Goal: Task Accomplishment & Management: Manage account settings

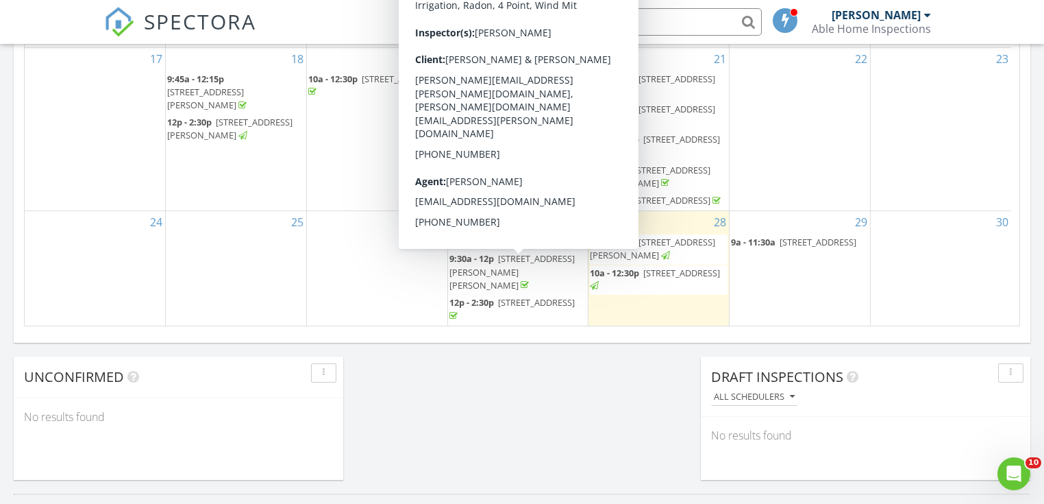
scroll to position [125, 0]
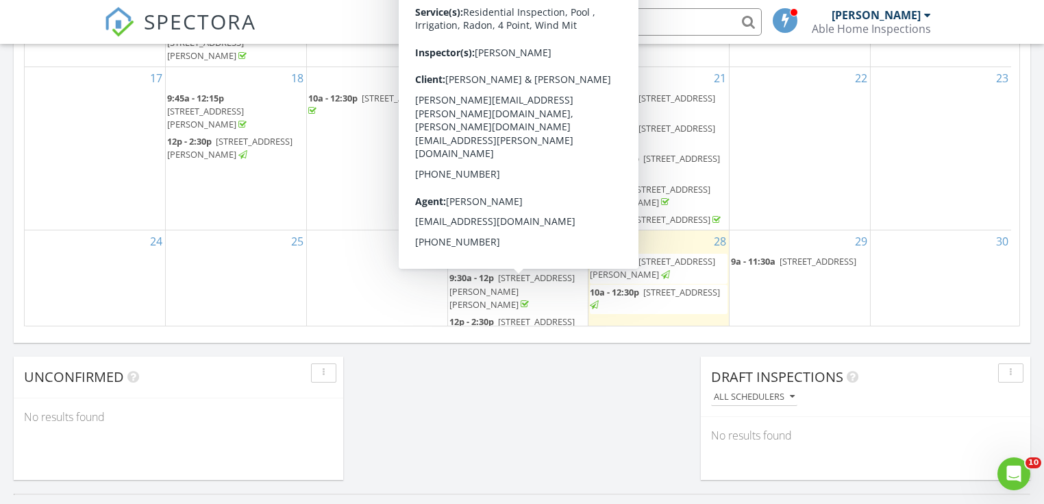
click at [526, 283] on span "3540 Cartwright Ct, Bonita Springs 34134" at bounding box center [511, 290] width 125 height 38
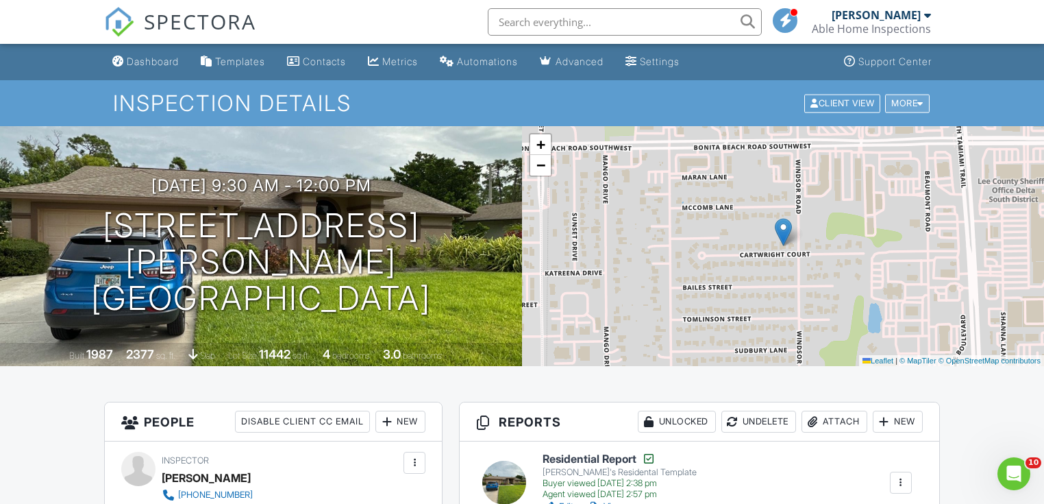
click at [896, 107] on div "More" at bounding box center [907, 103] width 45 height 18
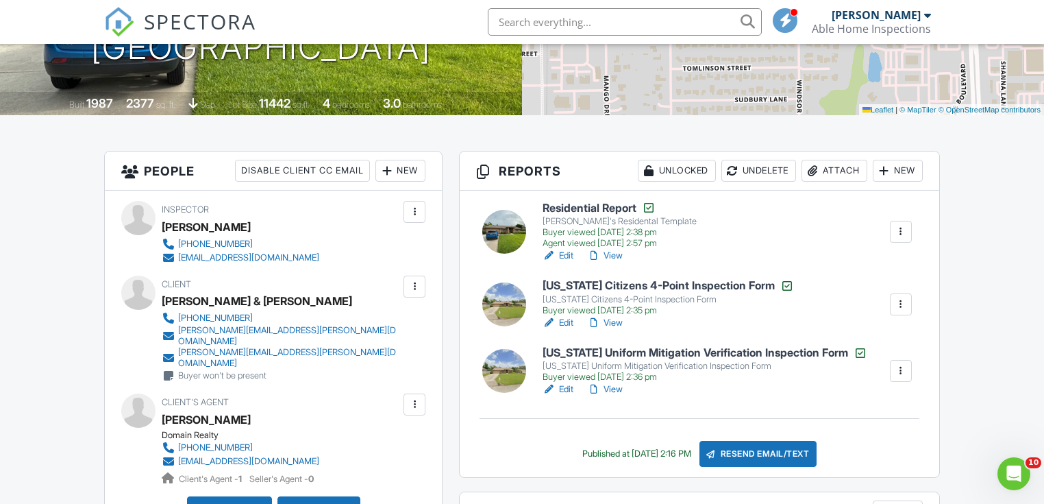
scroll to position [164, 0]
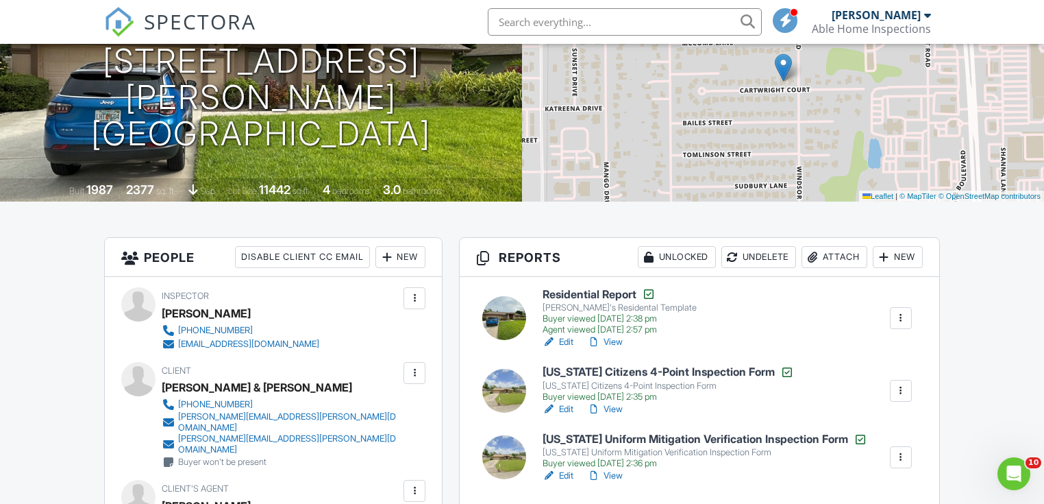
click at [894, 322] on div at bounding box center [901, 318] width 14 height 14
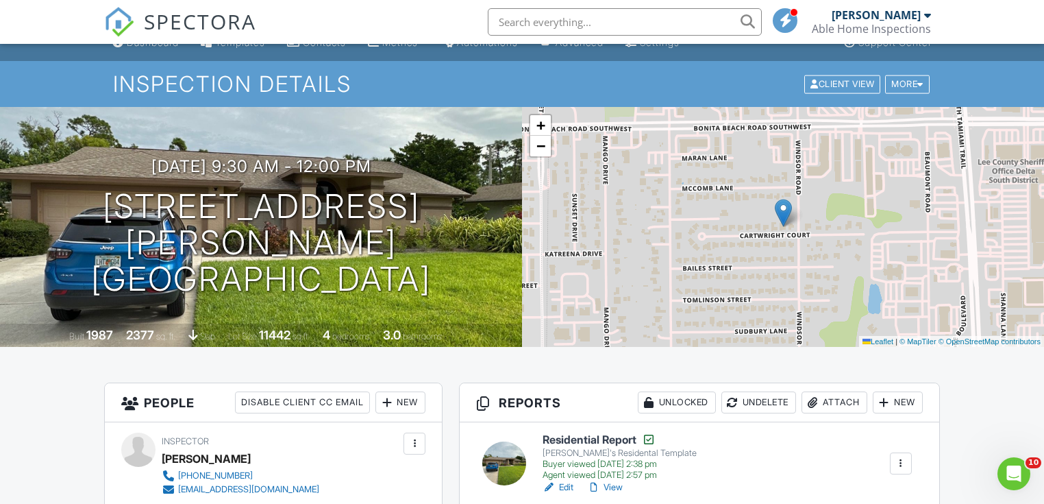
scroll to position [0, 0]
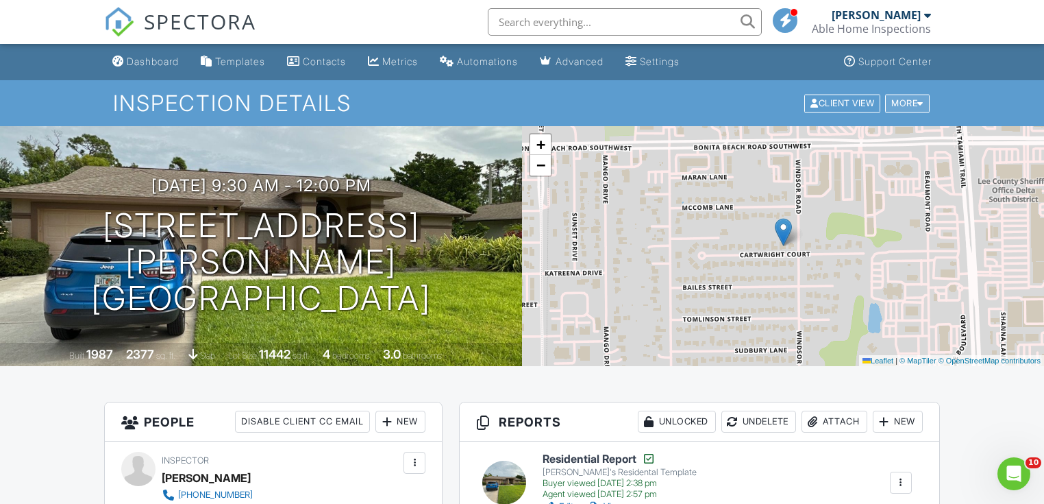
click at [903, 99] on div "More" at bounding box center [907, 103] width 45 height 18
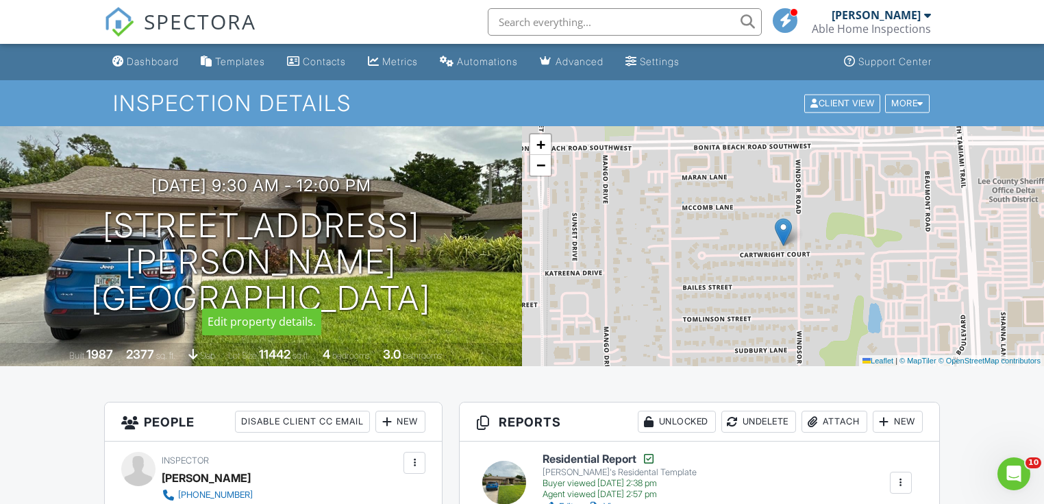
click at [0, 0] on div at bounding box center [0, 0] width 0 height 0
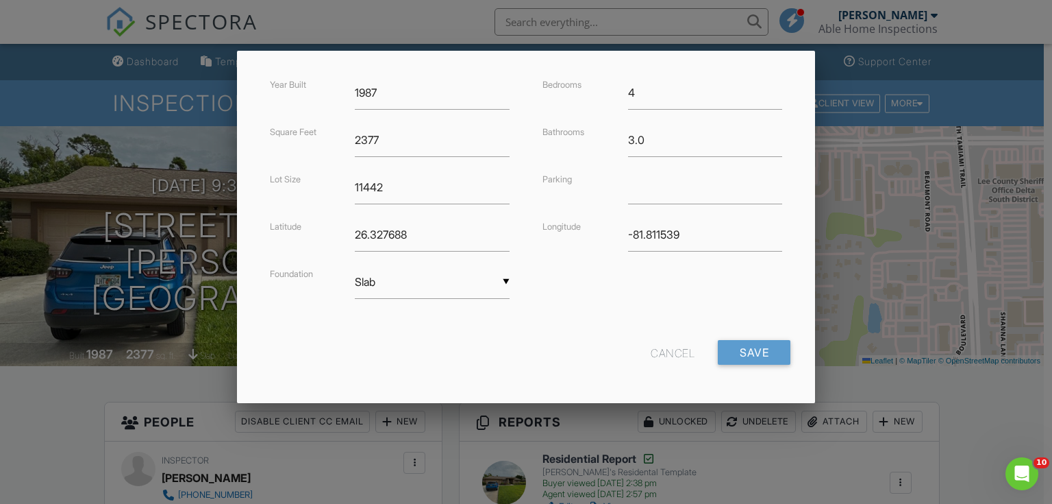
scroll to position [331, 0]
type input "1234 Apple St."
click at [766, 343] on input "Save" at bounding box center [754, 351] width 73 height 25
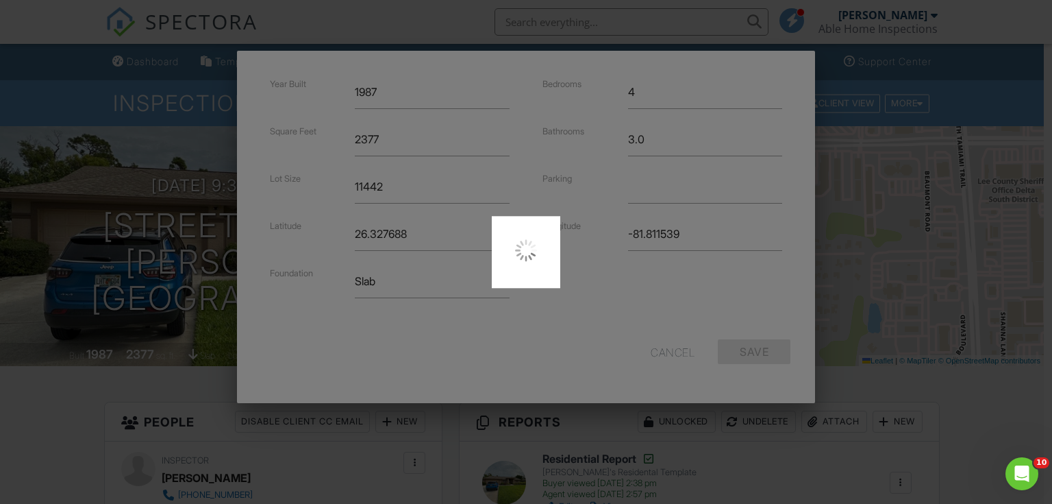
type input "26.3398513"
type input "-81.8333656"
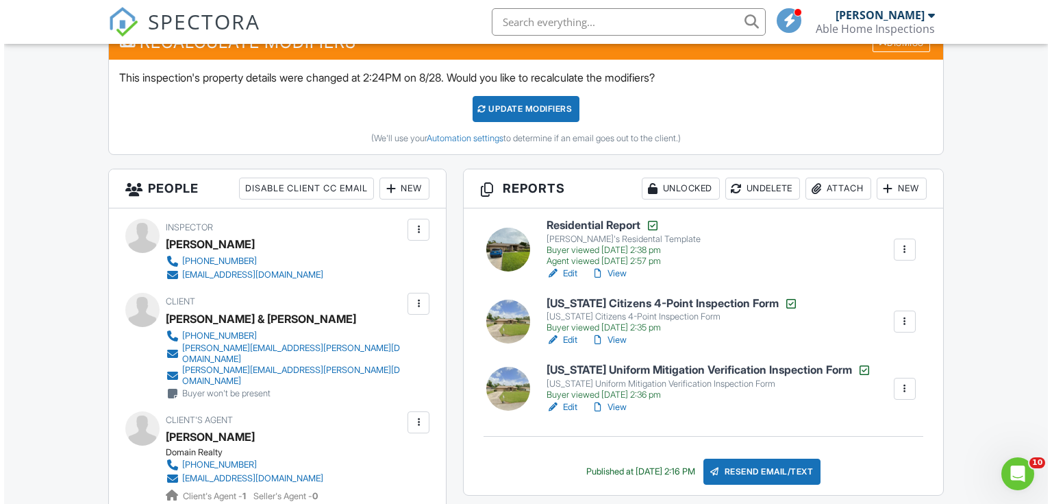
scroll to position [384, 0]
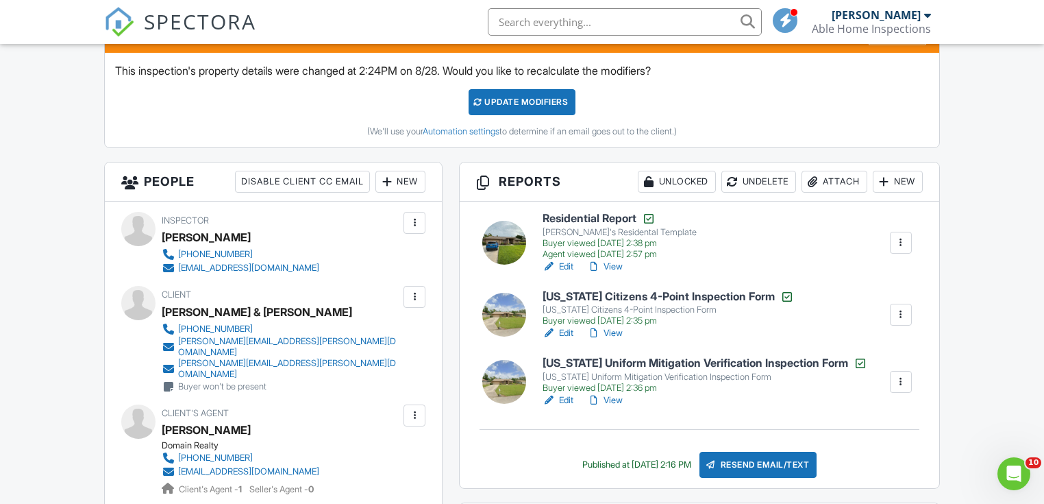
click at [411, 302] on div at bounding box center [415, 297] width 14 height 14
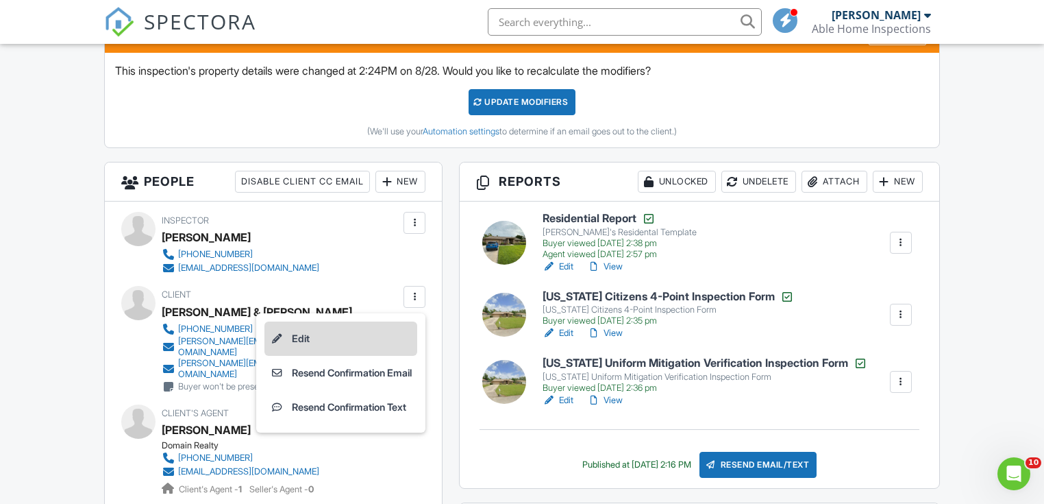
click at [378, 337] on li "Edit" at bounding box center [340, 338] width 153 height 34
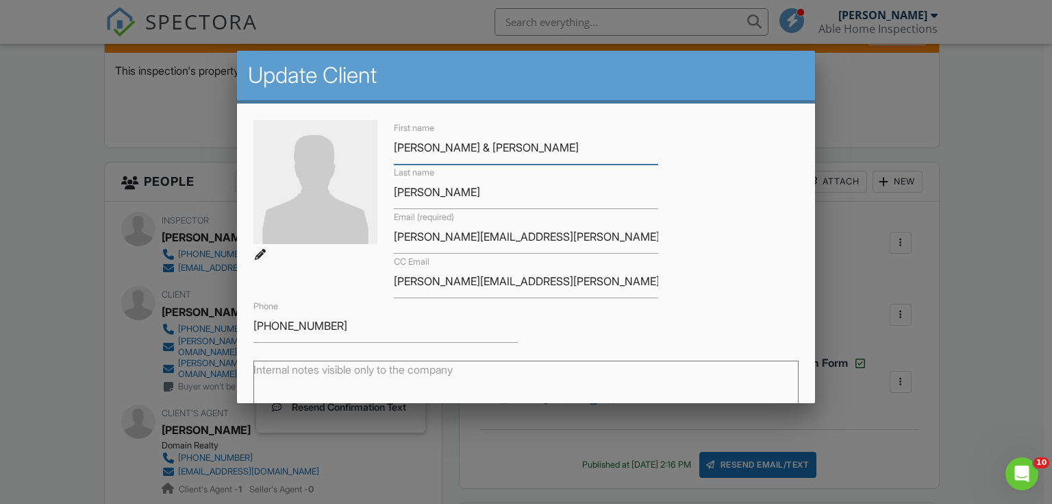
click at [521, 138] on input "[PERSON_NAME] & [PERSON_NAME]" at bounding box center [526, 148] width 264 height 34
drag, startPoint x: 293, startPoint y: 136, endPoint x: 284, endPoint y: 136, distance: 8.9
click at [284, 136] on div "First name Marcia & John Last name Flagg Email (required) marcia.privitera@veri…" at bounding box center [526, 231] width 562 height 223
type input "John"
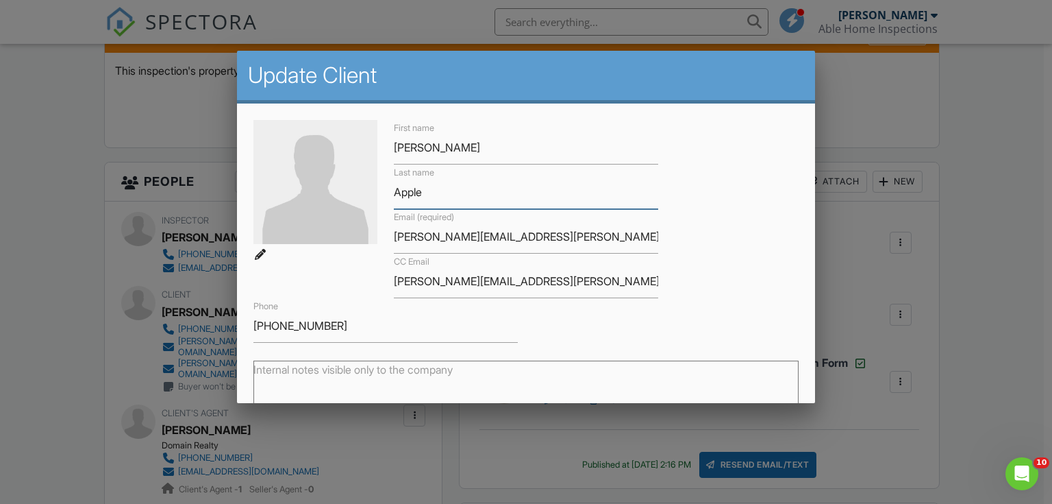
type input "Apple"
type input "n"
type input "john@apple.com"
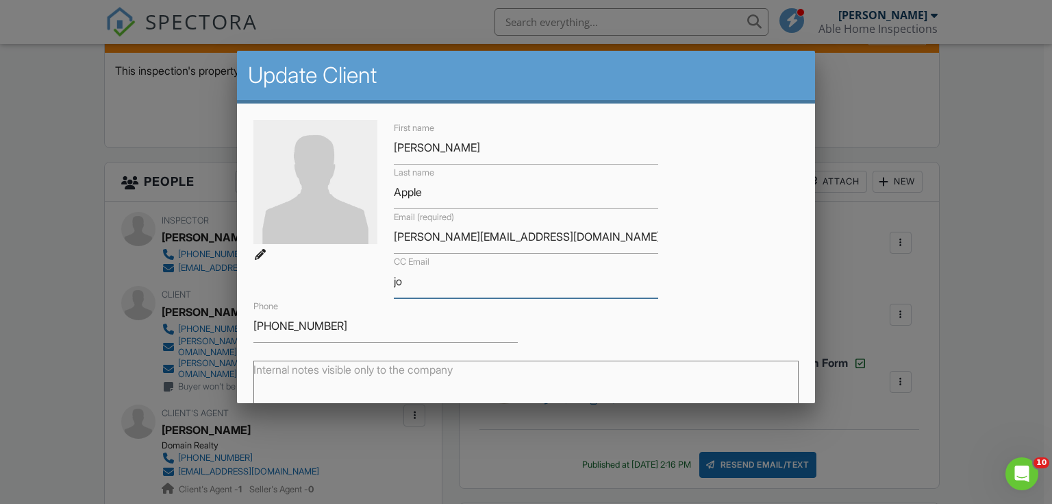
type input "j"
drag, startPoint x: 341, startPoint y: 325, endPoint x: 208, endPoint y: 323, distance: 132.9
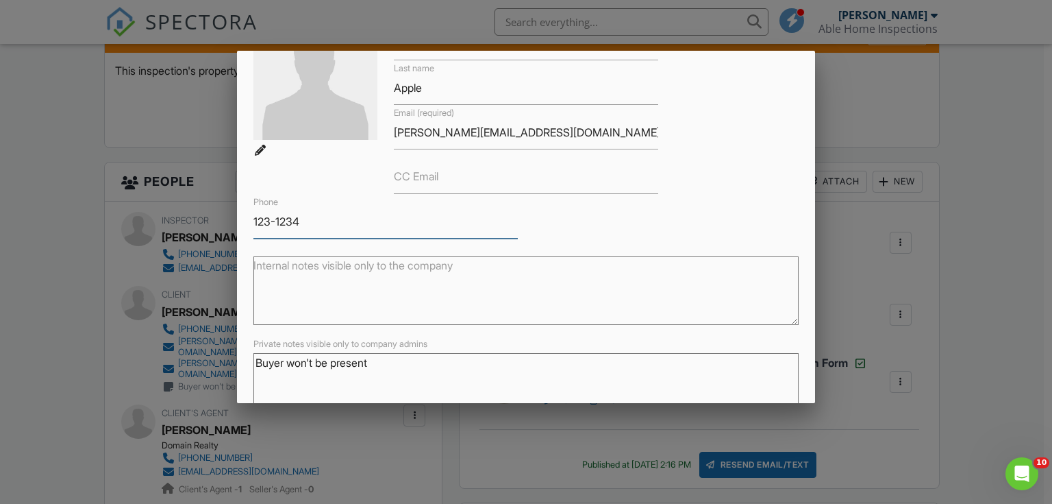
scroll to position [184, 0]
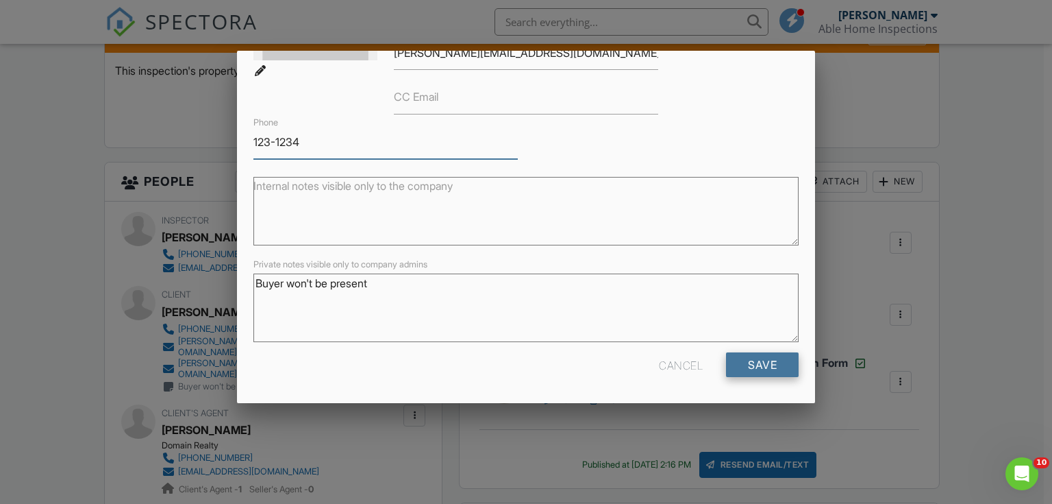
type input "123-1234"
click at [768, 364] on input "Save" at bounding box center [762, 364] width 73 height 25
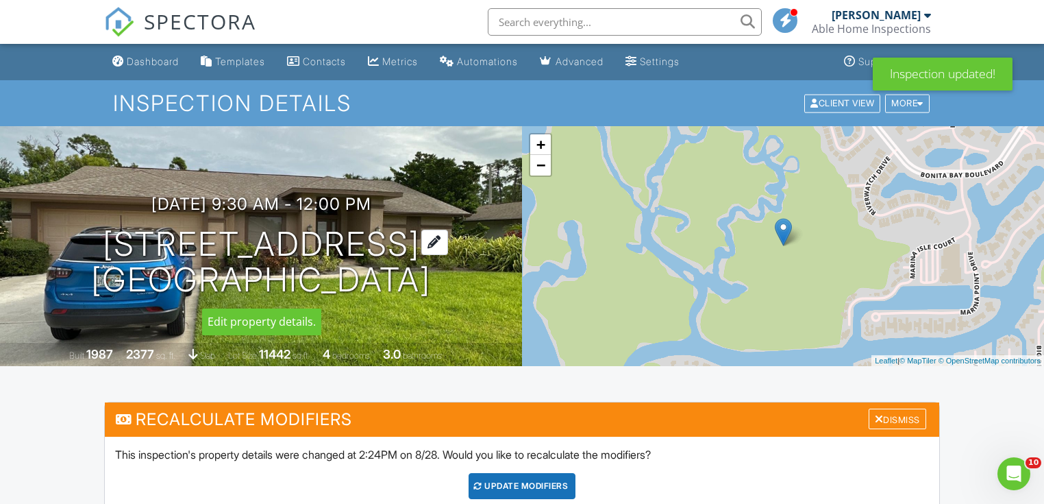
click at [448, 238] on div at bounding box center [434, 241] width 27 height 25
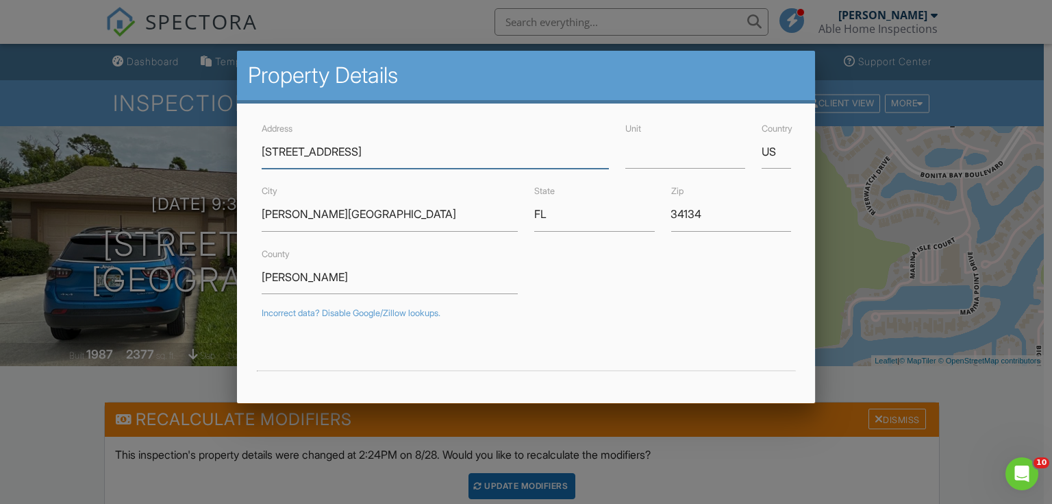
click at [414, 161] on input "[STREET_ADDRESS]" at bounding box center [435, 152] width 347 height 34
drag, startPoint x: 406, startPoint y: 157, endPoint x: 196, endPoint y: 167, distance: 210.6
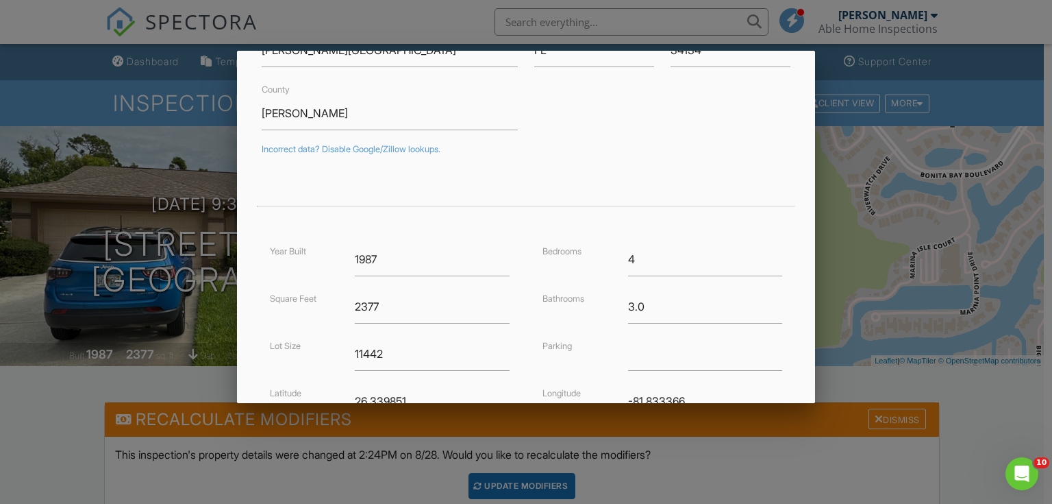
scroll to position [331, 0]
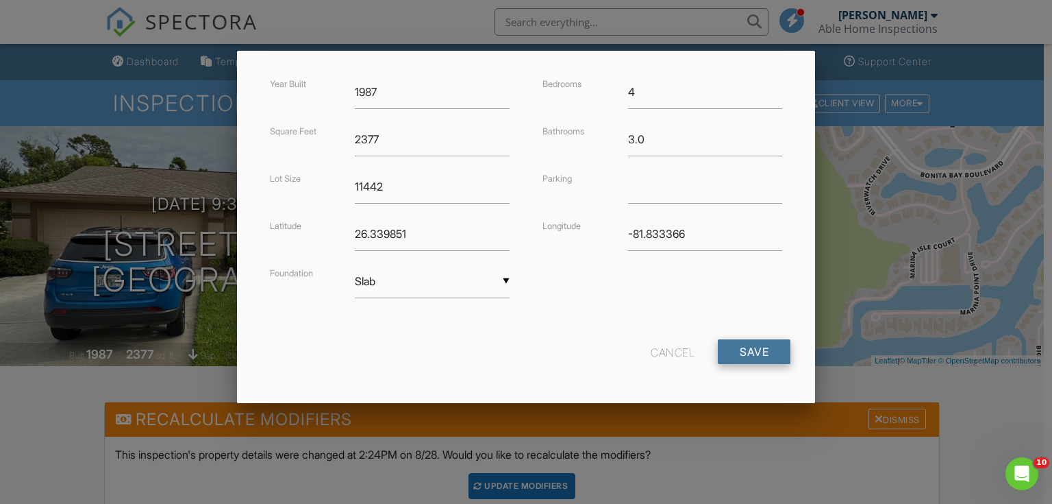
type input "3540 Cartwright Ct."
click at [773, 347] on input "Save" at bounding box center [754, 351] width 73 height 25
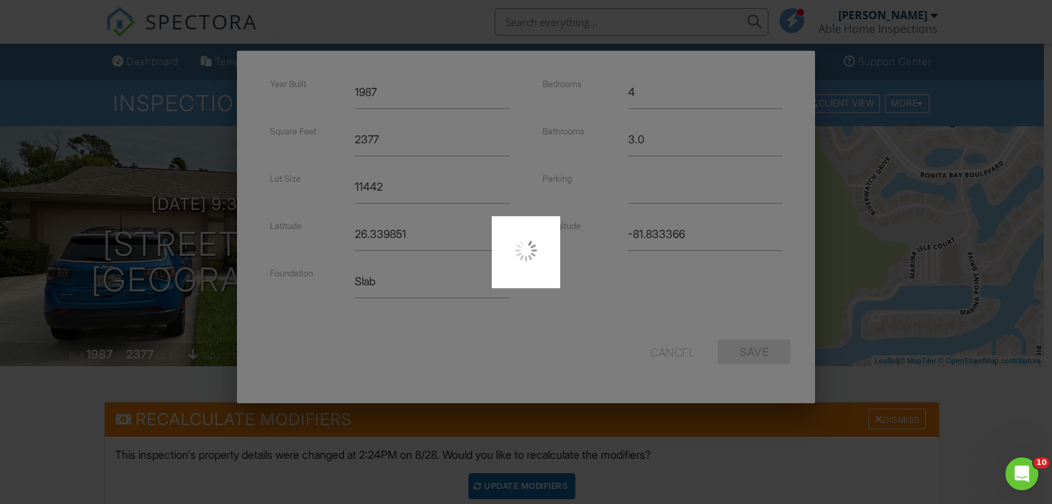
type input "26.3276879"
type input "-81.811539"
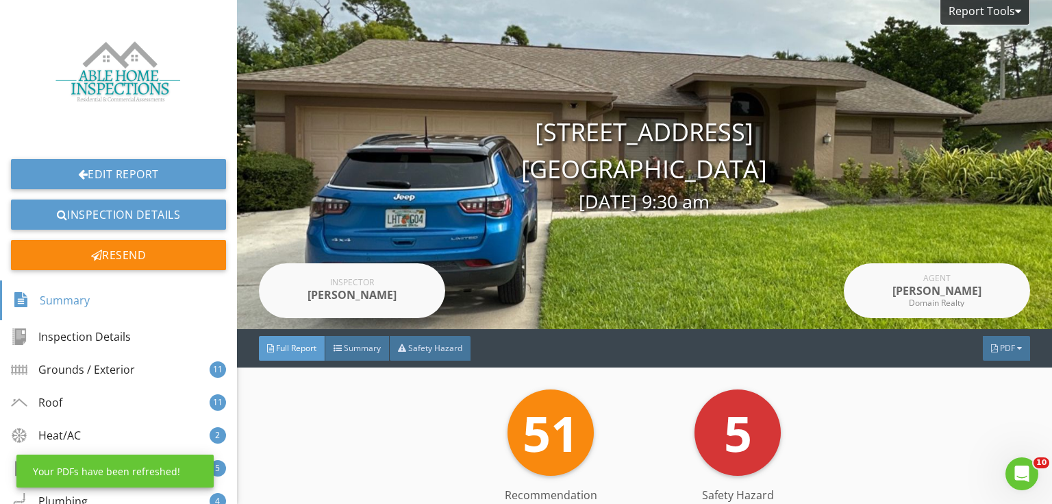
click at [983, 347] on div "PDF" at bounding box center [1006, 348] width 47 height 25
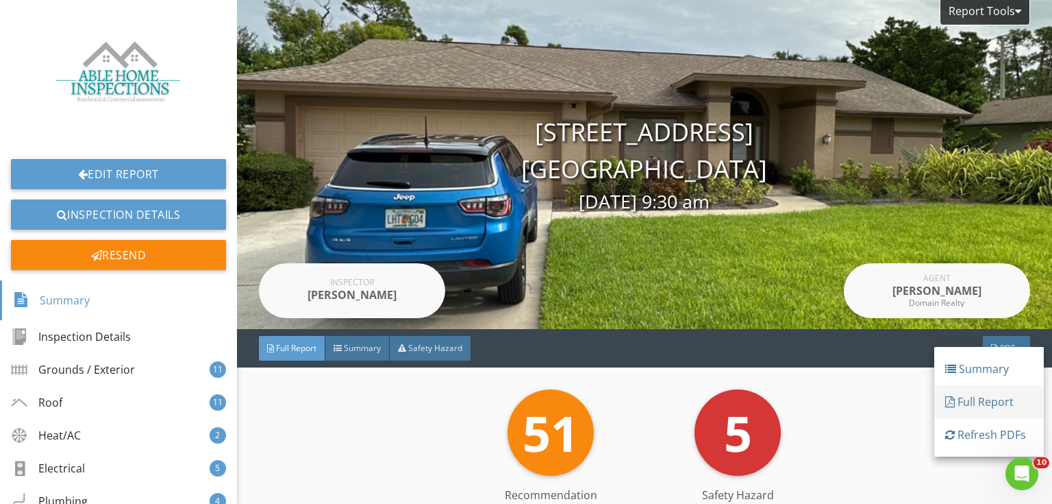
click at [993, 397] on div "Full Report" at bounding box center [989, 401] width 88 height 16
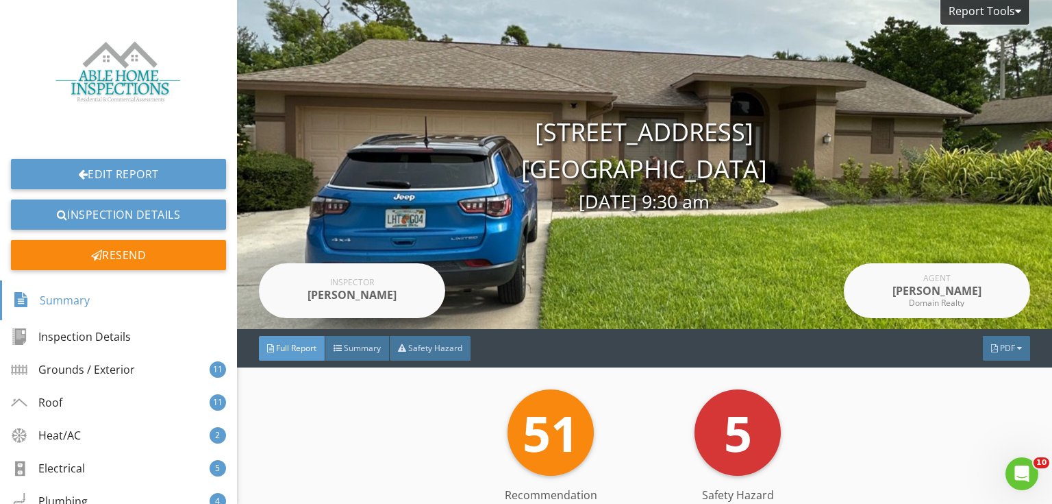
click at [983, 345] on div "PDF" at bounding box center [1006, 348] width 47 height 25
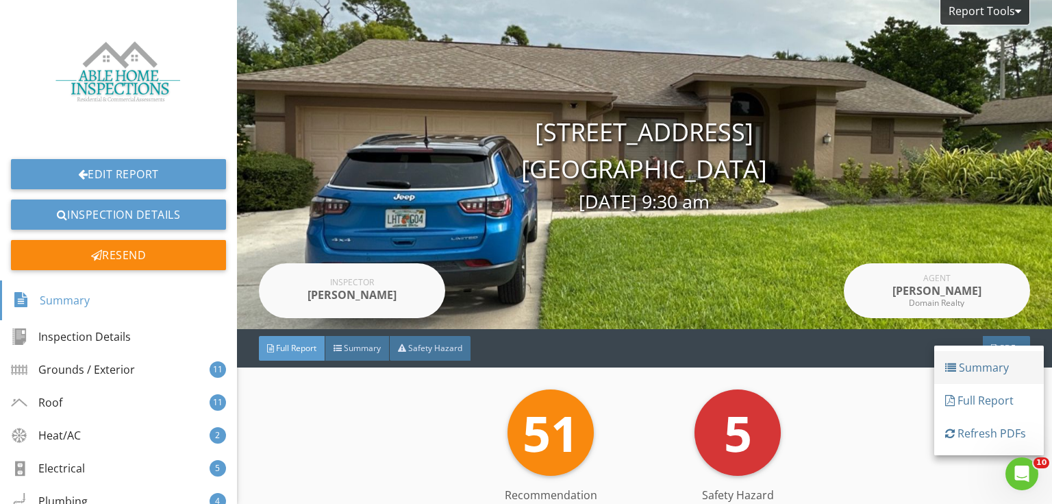
click at [997, 372] on div "Summary" at bounding box center [989, 367] width 88 height 16
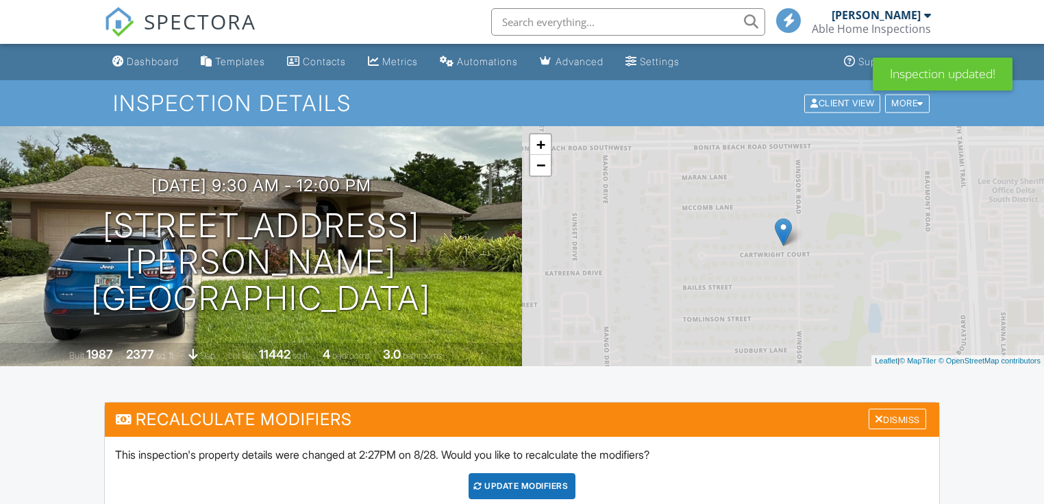
scroll to position [316, 0]
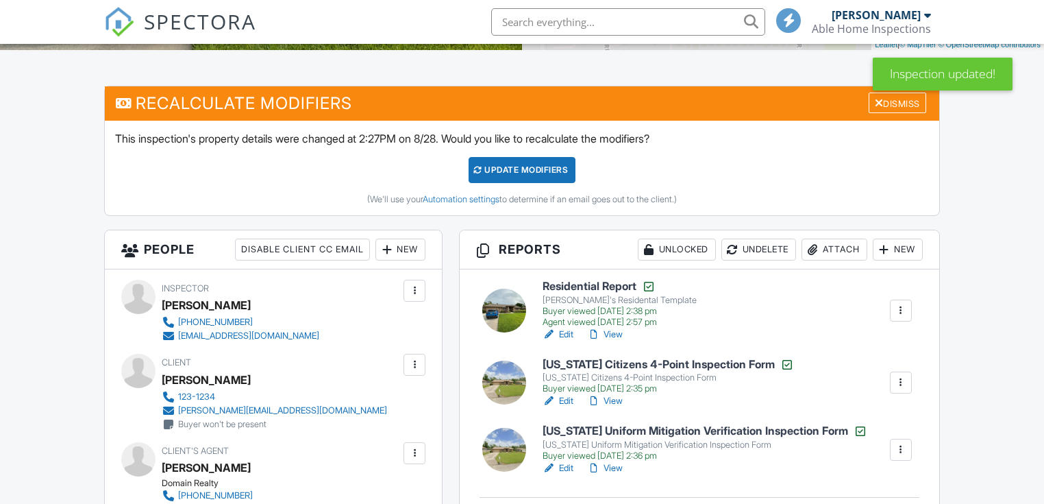
click at [421, 358] on div at bounding box center [415, 365] width 14 height 14
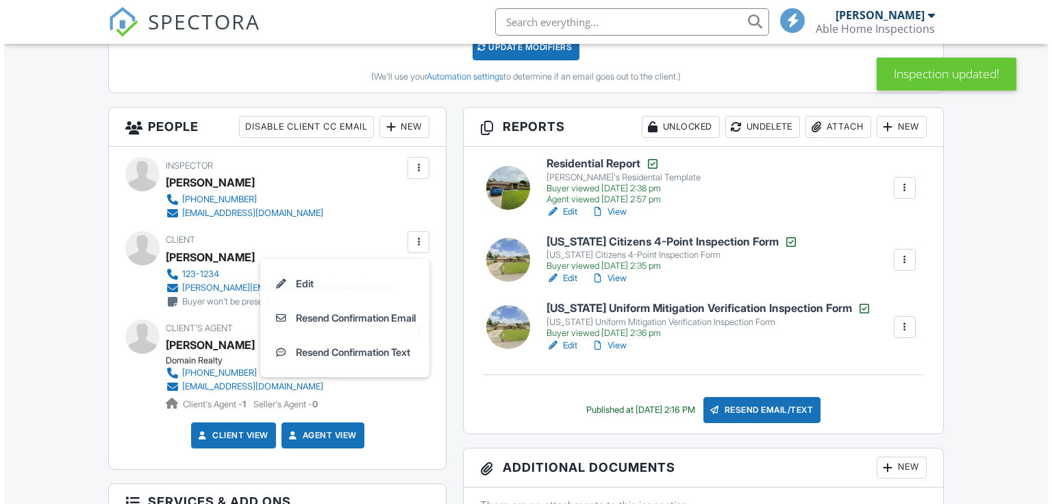
scroll to position [0, 0]
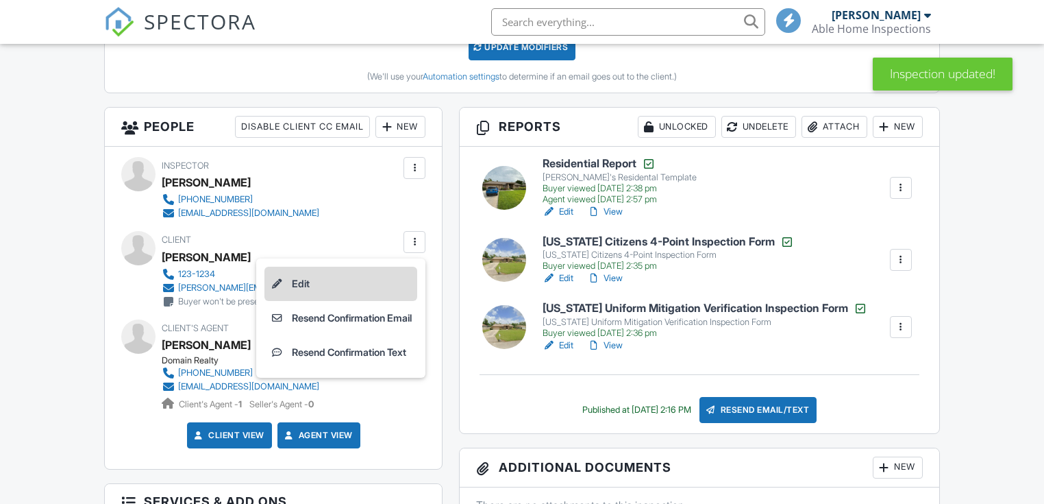
click at [371, 281] on li "Edit" at bounding box center [340, 283] width 153 height 34
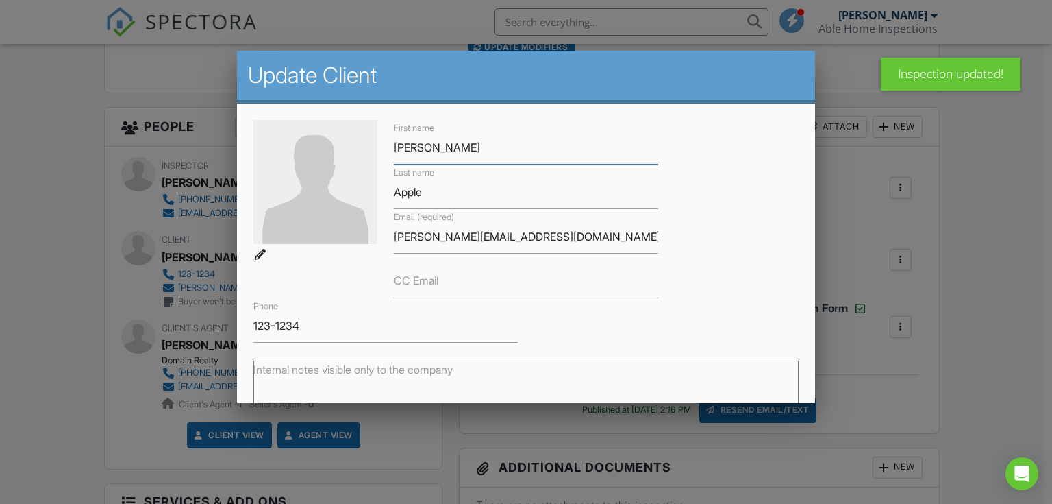
click at [515, 159] on input "John" at bounding box center [526, 148] width 264 height 34
drag, startPoint x: 511, startPoint y: 151, endPoint x: 257, endPoint y: 149, distance: 254.2
click at [258, 148] on div "First name John Last name Apple Email (required) john@apple.com CC Email Phone …" at bounding box center [526, 231] width 562 height 223
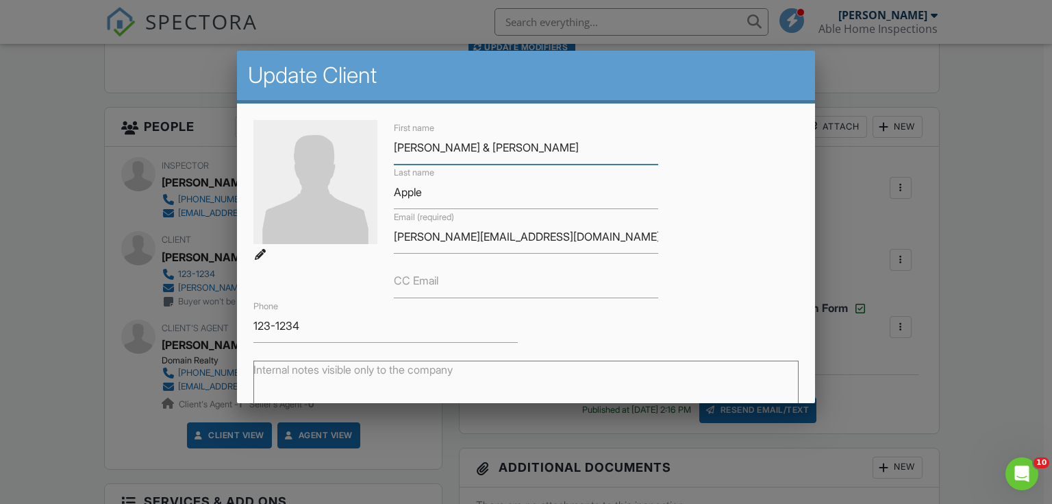
type input "[PERSON_NAME] & [PERSON_NAME]"
type input "[PERSON_NAME]"
type input "[PERSON_NAME][EMAIL_ADDRESS][PERSON_NAME][DOMAIN_NAME]"
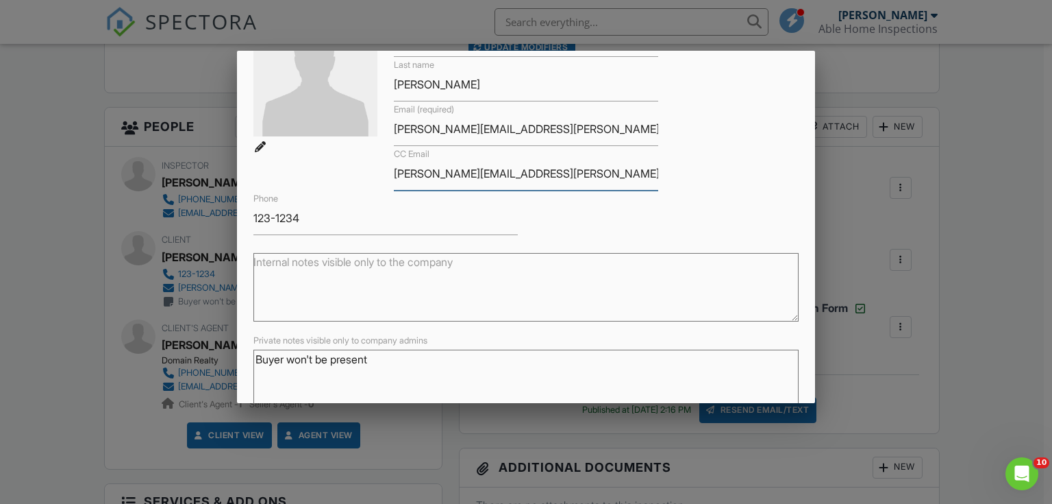
scroll to position [184, 0]
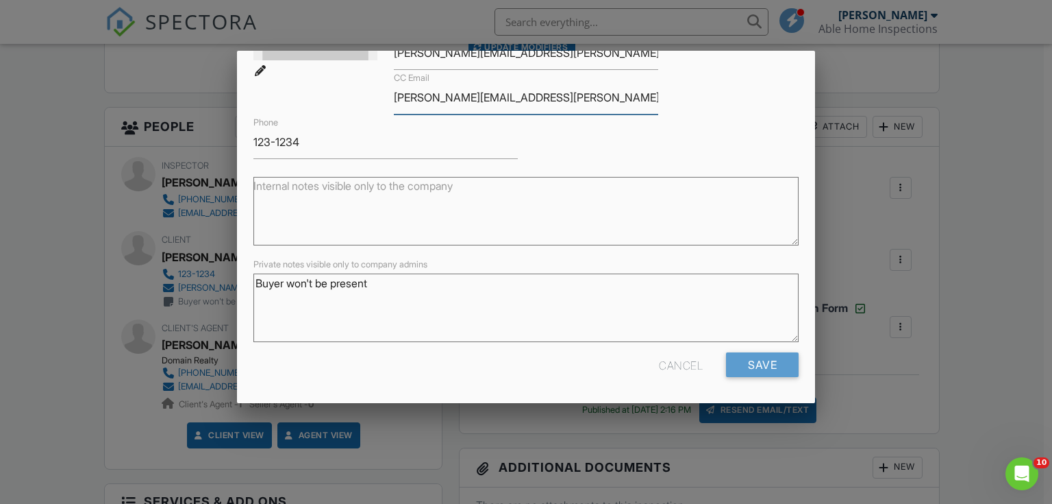
type input "[PERSON_NAME][EMAIL_ADDRESS][PERSON_NAME][DOMAIN_NAME]"
drag, startPoint x: 351, startPoint y: 139, endPoint x: 218, endPoint y: 152, distance: 134.2
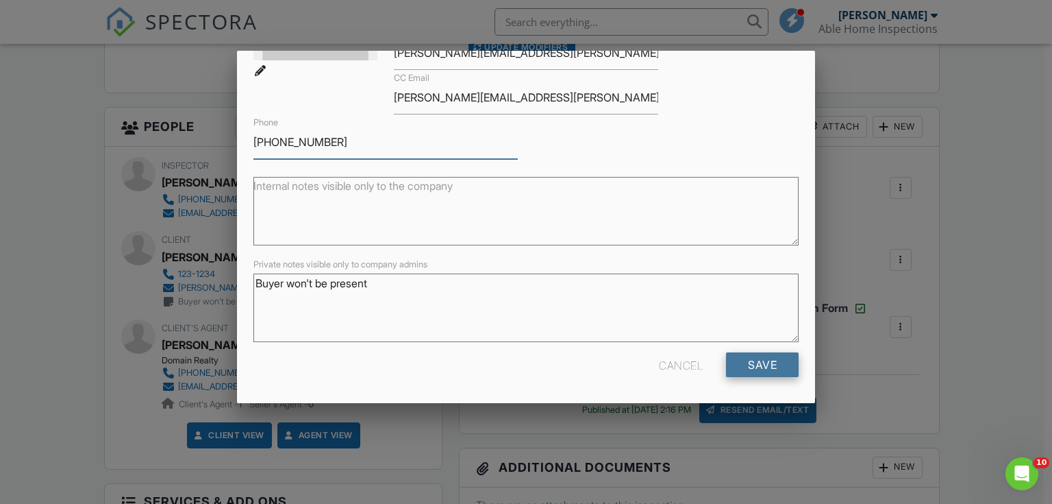
type input "[PHONE_NUMBER]"
click at [749, 370] on input "Save" at bounding box center [762, 364] width 73 height 25
